Goal: Find specific page/section: Find specific page/section

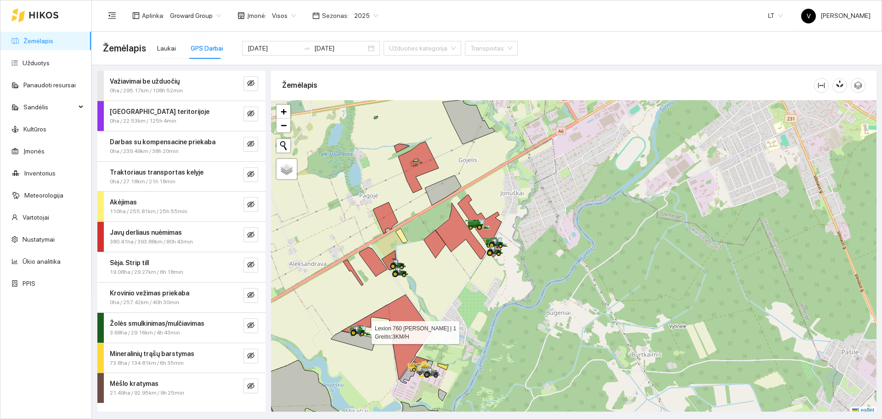
scroll to position [3, 0]
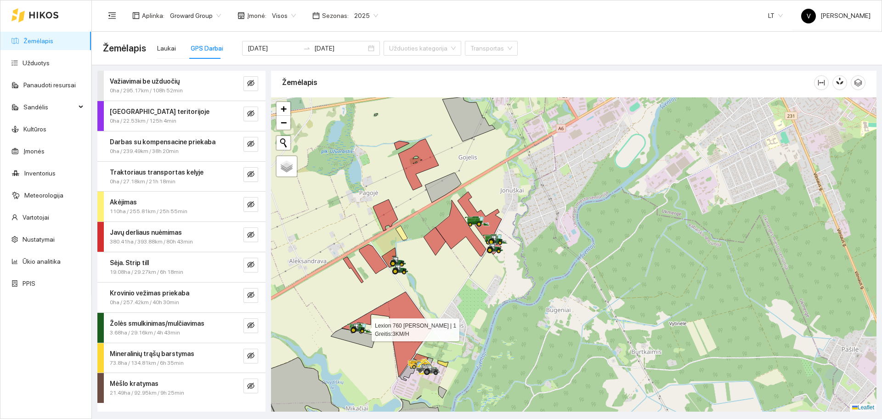
click at [45, 41] on link "Žemėlapis" at bounding box center [38, 40] width 30 height 7
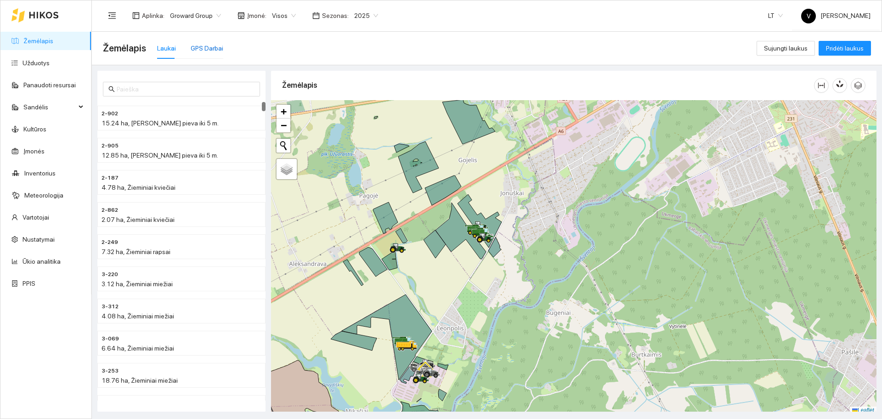
click at [214, 44] on div "GPS Darbai" at bounding box center [207, 48] width 33 height 10
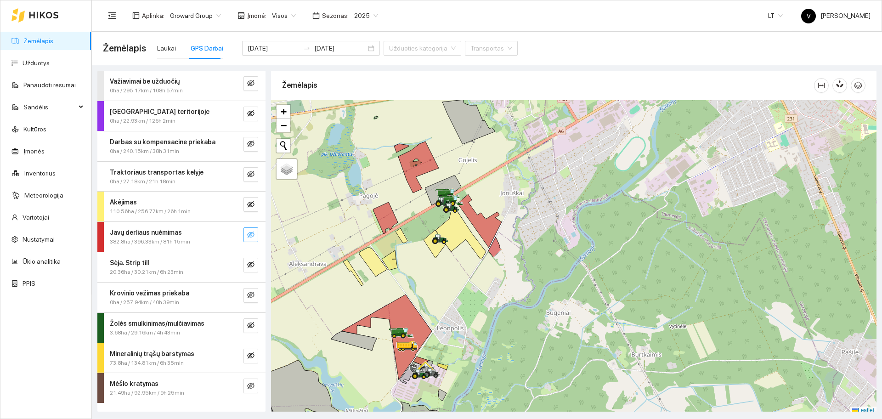
click at [255, 234] on button "button" at bounding box center [251, 234] width 15 height 15
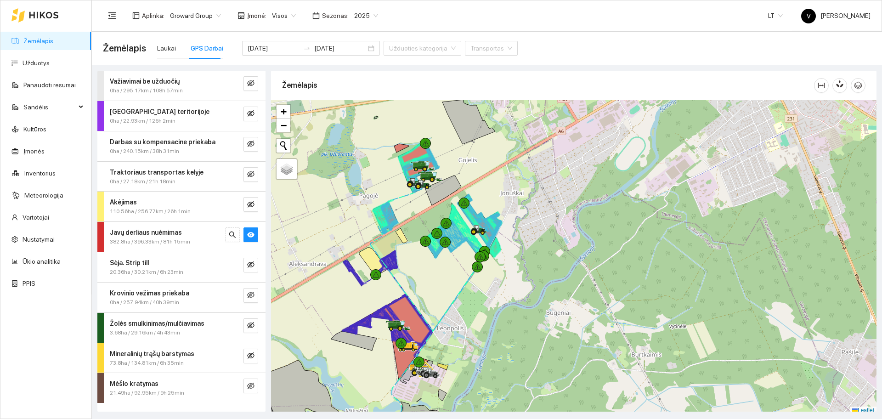
scroll to position [3, 0]
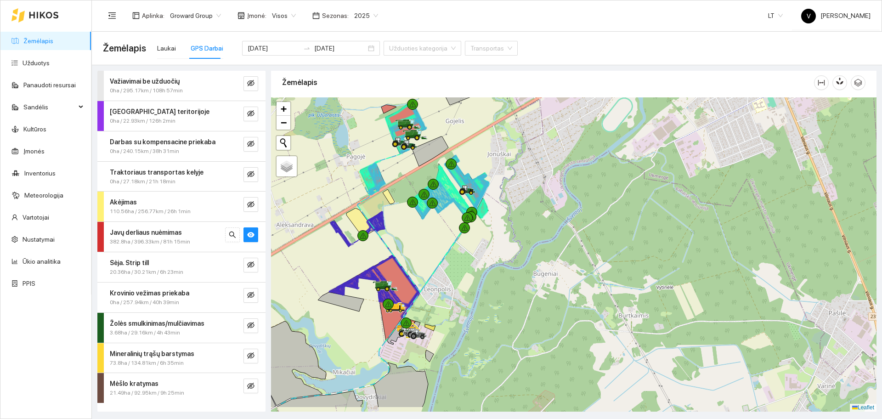
drag, startPoint x: 455, startPoint y: 288, endPoint x: 442, endPoint y: 252, distance: 37.6
click at [442, 252] on div at bounding box center [574, 254] width 606 height 314
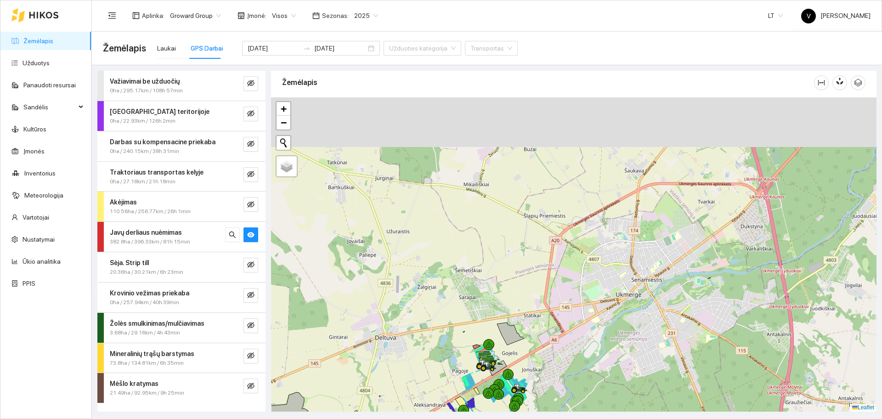
drag, startPoint x: 413, startPoint y: 178, endPoint x: 480, endPoint y: 351, distance: 184.9
click at [480, 351] on div at bounding box center [574, 254] width 606 height 314
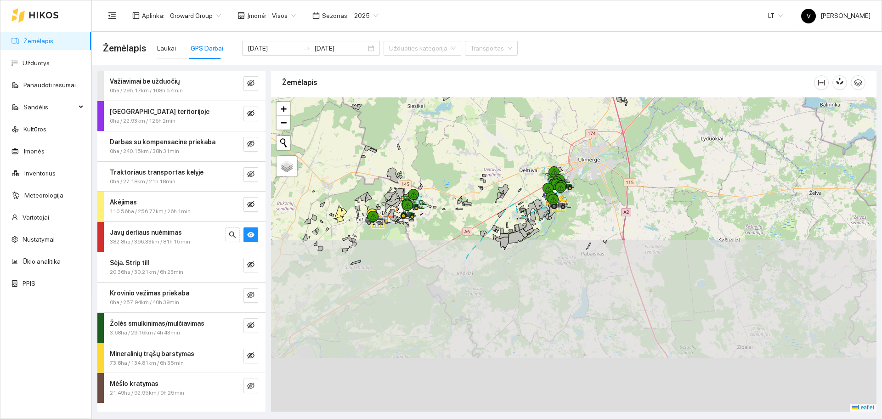
drag, startPoint x: 366, startPoint y: 350, endPoint x: 459, endPoint y: 168, distance: 204.7
click at [459, 168] on div at bounding box center [574, 254] width 606 height 314
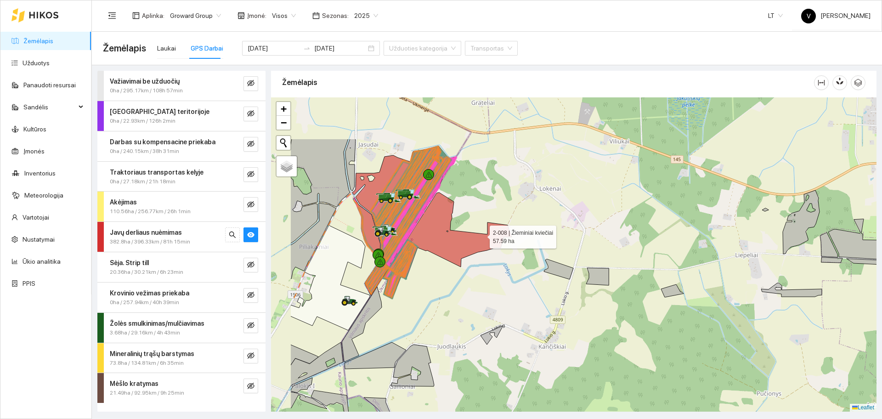
drag, startPoint x: 401, startPoint y: 162, endPoint x: 481, endPoint y: 235, distance: 108.6
click at [481, 235] on icon at bounding box center [447, 246] width 129 height 106
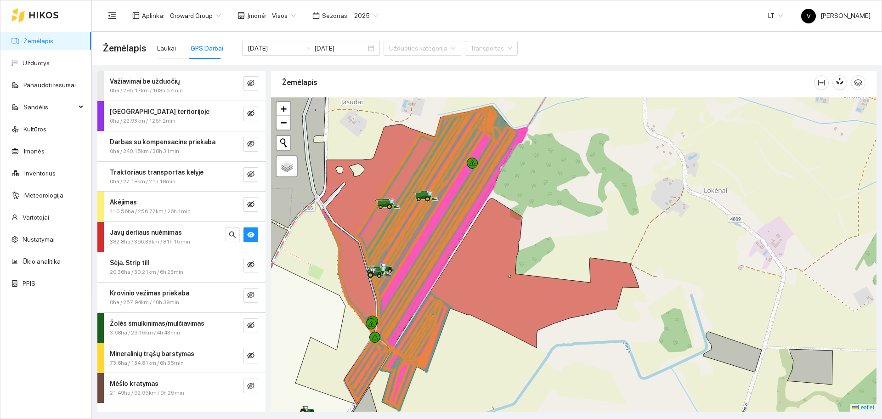
drag, startPoint x: 371, startPoint y: 191, endPoint x: 429, endPoint y: 233, distance: 71.4
click at [429, 233] on icon at bounding box center [420, 194] width 111 height 168
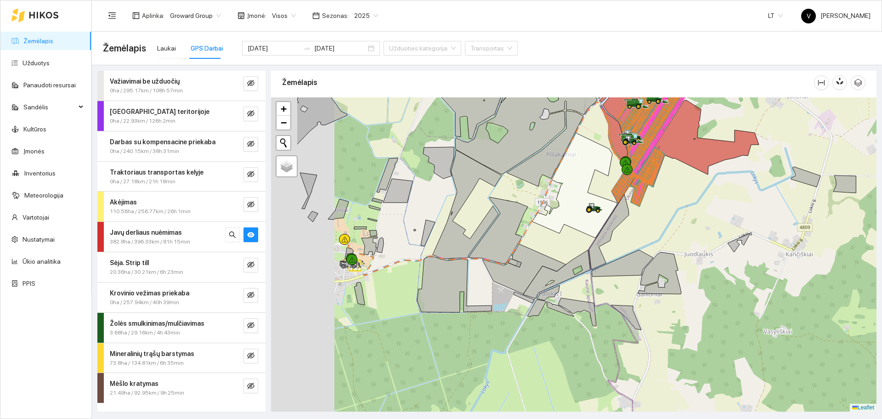
drag, startPoint x: 337, startPoint y: 232, endPoint x: 452, endPoint y: 251, distance: 116.9
click at [435, 246] on icon at bounding box center [428, 233] width 14 height 26
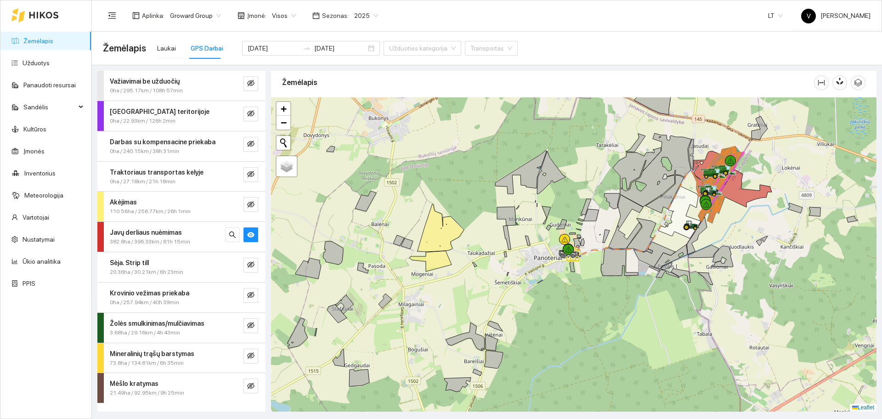
drag, startPoint x: 711, startPoint y: 314, endPoint x: 558, endPoint y: 181, distance: 203.2
click at [558, 181] on div at bounding box center [574, 254] width 606 height 314
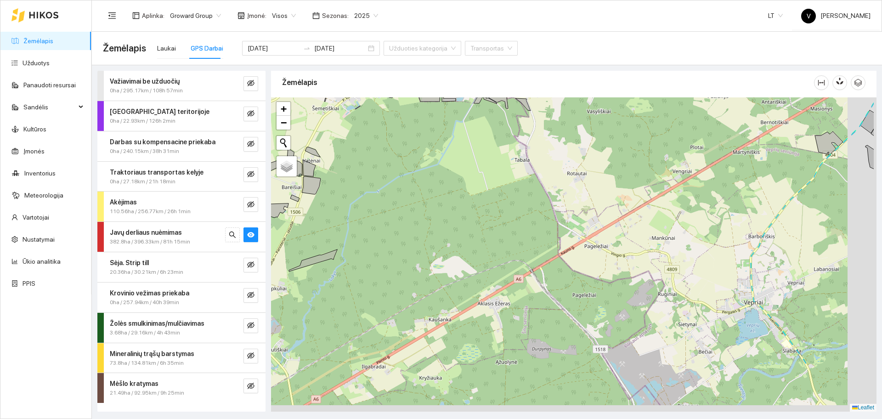
drag, startPoint x: 576, startPoint y: 335, endPoint x: 437, endPoint y: 162, distance: 221.2
click at [437, 162] on div at bounding box center [574, 254] width 606 height 314
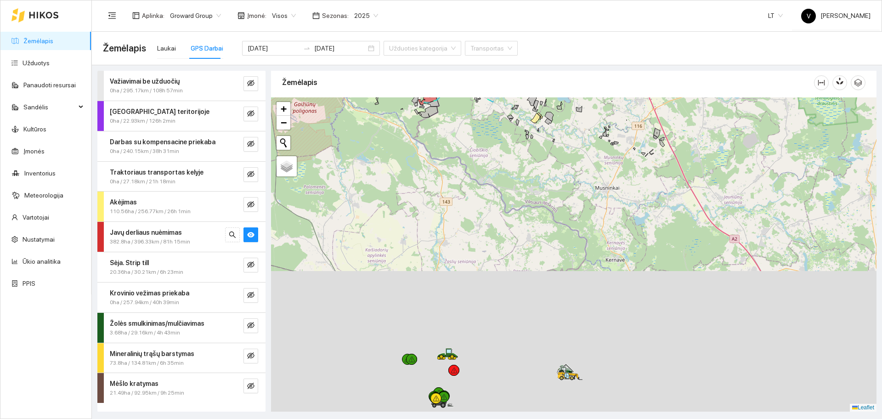
drag, startPoint x: 552, startPoint y: 353, endPoint x: 482, endPoint y: 103, distance: 259.3
click at [482, 103] on div at bounding box center [574, 254] width 606 height 314
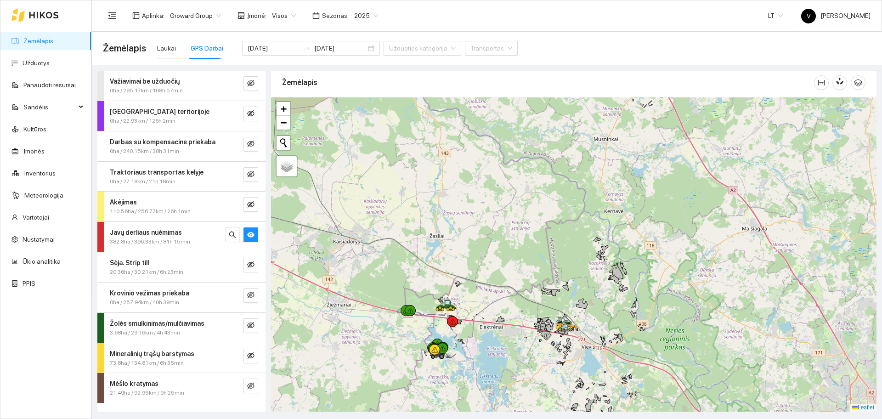
drag, startPoint x: 512, startPoint y: 329, endPoint x: 516, endPoint y: 305, distance: 25.2
click at [516, 305] on div at bounding box center [574, 254] width 606 height 314
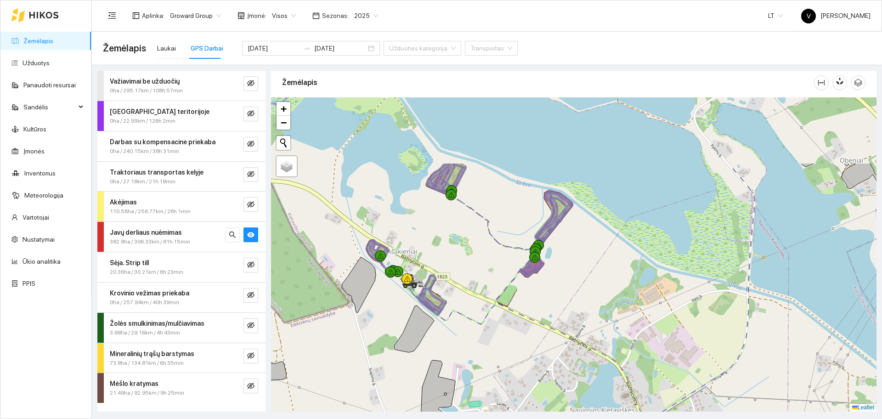
drag, startPoint x: 602, startPoint y: 220, endPoint x: 619, endPoint y: 326, distance: 107.9
click at [619, 326] on div at bounding box center [574, 254] width 606 height 314
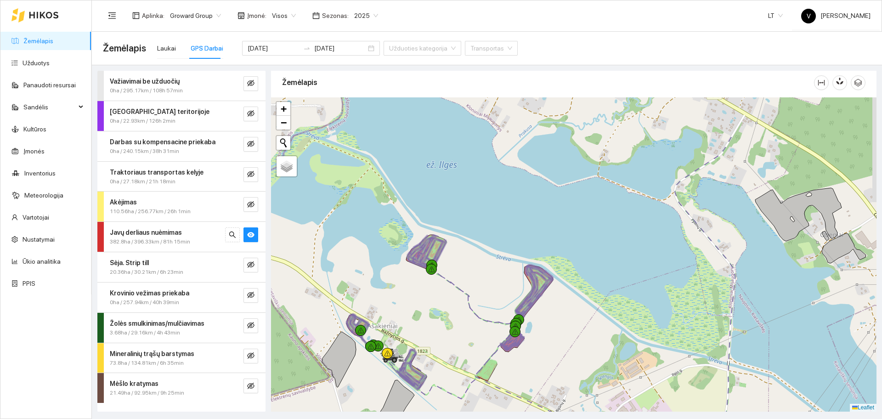
drag, startPoint x: 474, startPoint y: 269, endPoint x: 429, endPoint y: 308, distance: 59.6
click at [429, 308] on div at bounding box center [574, 254] width 606 height 314
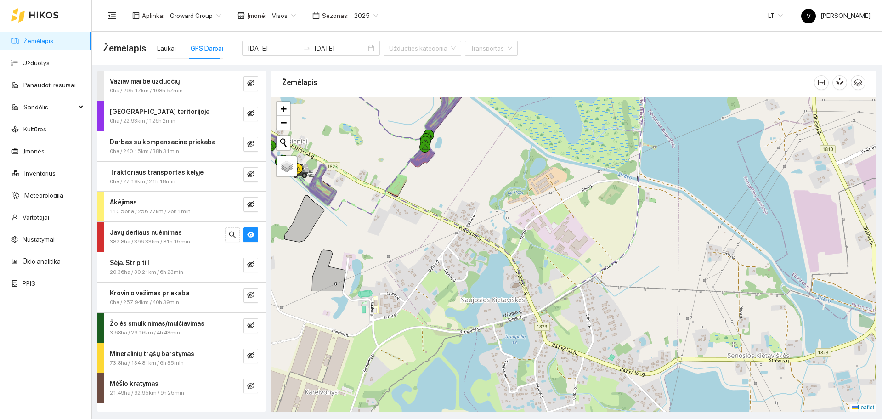
drag, startPoint x: 547, startPoint y: 351, endPoint x: 482, endPoint y: 195, distance: 168.9
click at [482, 195] on div at bounding box center [574, 254] width 606 height 314
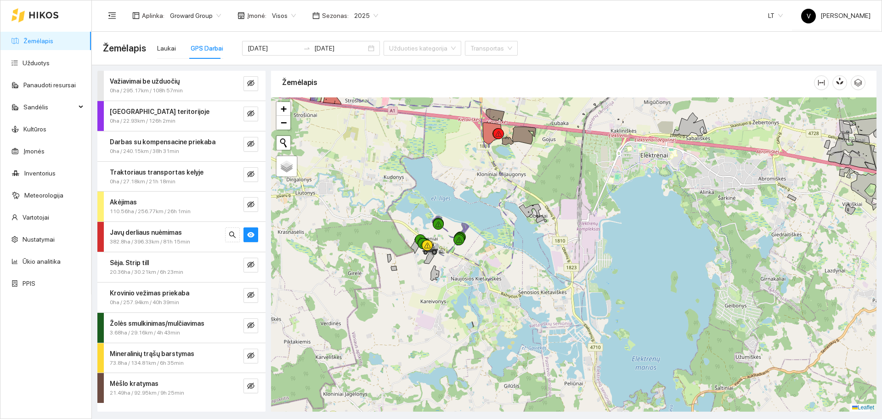
drag, startPoint x: 432, startPoint y: 338, endPoint x: 530, endPoint y: 347, distance: 98.8
click at [530, 347] on div at bounding box center [574, 254] width 606 height 314
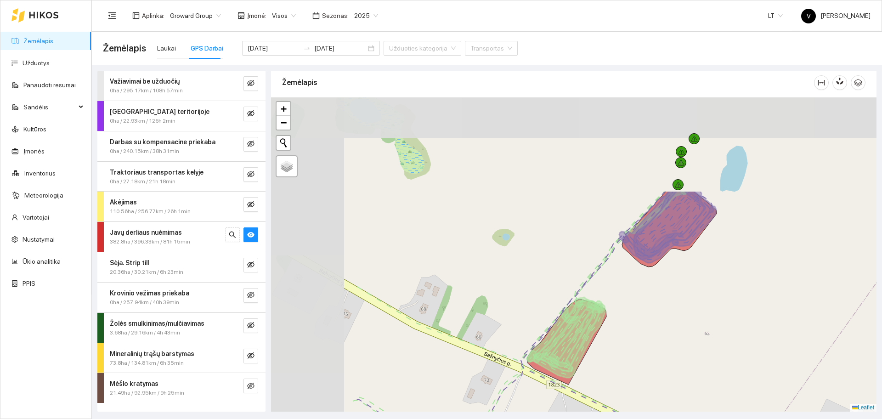
drag, startPoint x: 391, startPoint y: 203, endPoint x: 537, endPoint y: 331, distance: 193.7
click at [537, 331] on div at bounding box center [574, 254] width 606 height 314
